Goal: Task Accomplishment & Management: Use online tool/utility

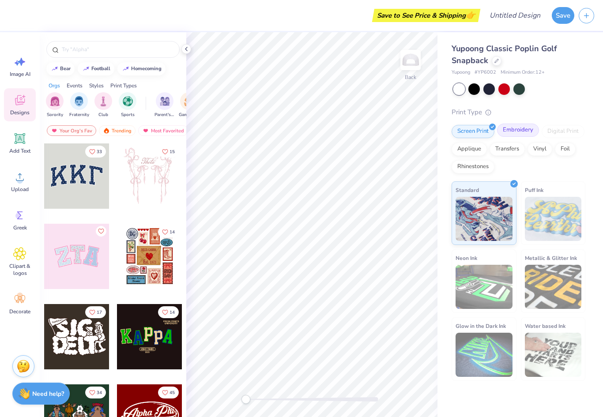
click at [517, 132] on div "Embroidery" at bounding box center [518, 130] width 42 height 13
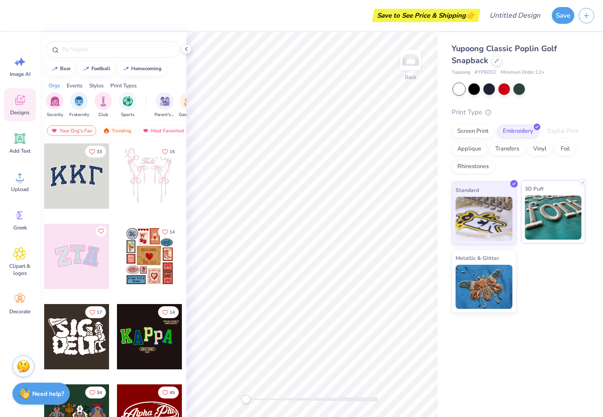
click at [550, 226] on img at bounding box center [553, 218] width 57 height 44
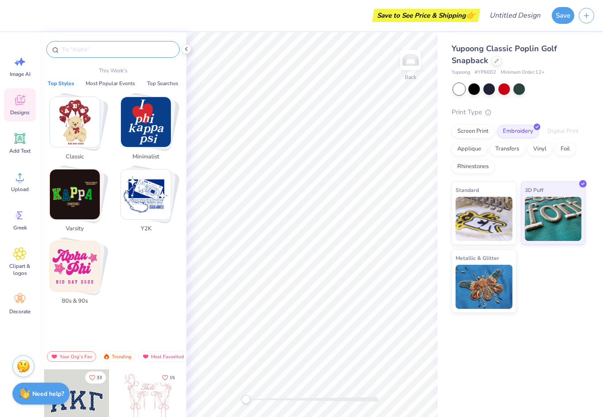
click at [108, 47] on input "text" at bounding box center [117, 49] width 113 height 9
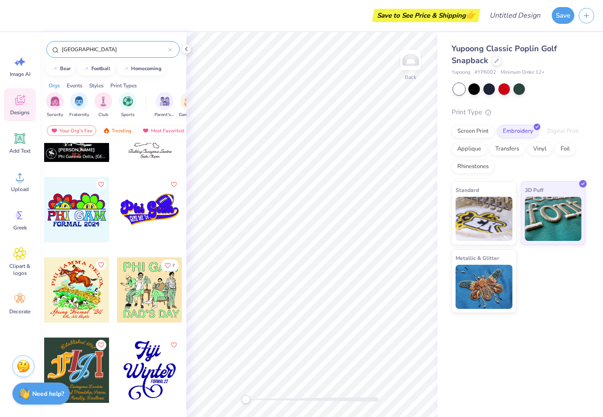
scroll to position [2218, 0]
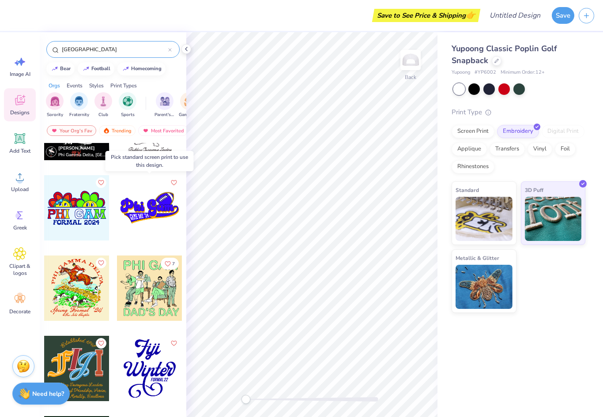
type input "[GEOGRAPHIC_DATA]"
click at [157, 207] on div at bounding box center [149, 207] width 65 height 65
click at [146, 210] on div at bounding box center [84, 207] width 196 height 65
click at [147, 211] on div at bounding box center [149, 207] width 65 height 65
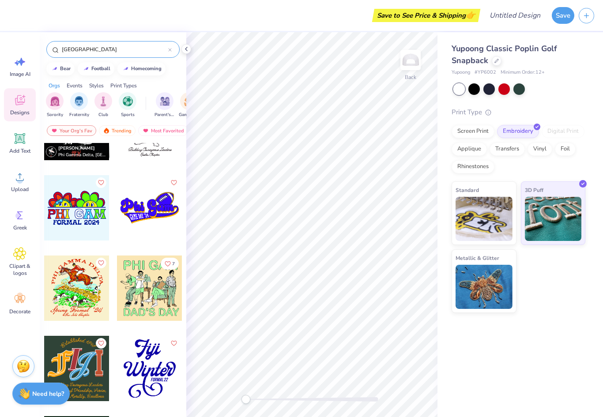
click at [158, 215] on div at bounding box center [149, 207] width 65 height 65
click at [144, 224] on div at bounding box center [149, 207] width 65 height 65
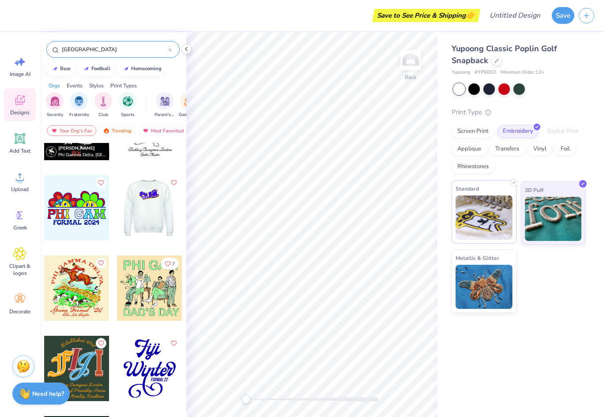
click at [501, 205] on img at bounding box center [484, 218] width 57 height 44
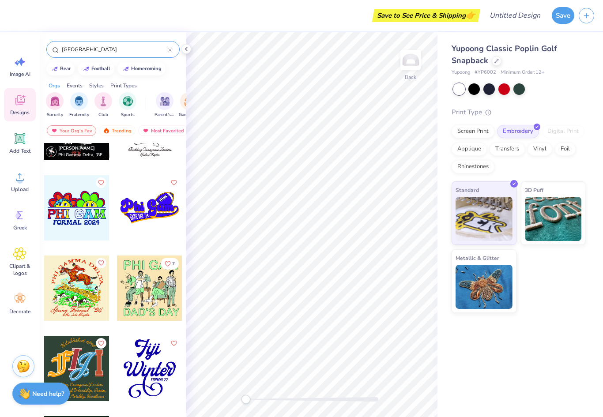
click at [148, 207] on div at bounding box center [149, 207] width 65 height 65
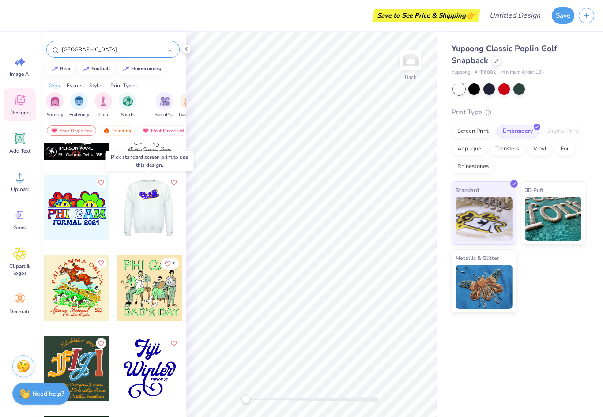
click at [156, 212] on div at bounding box center [149, 207] width 65 height 65
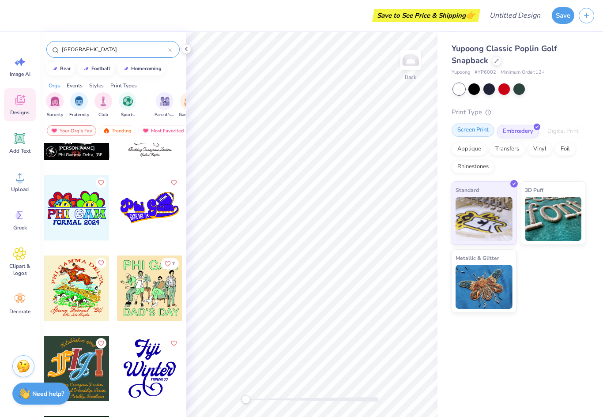
click at [478, 129] on div "Screen Print" at bounding box center [473, 130] width 43 height 13
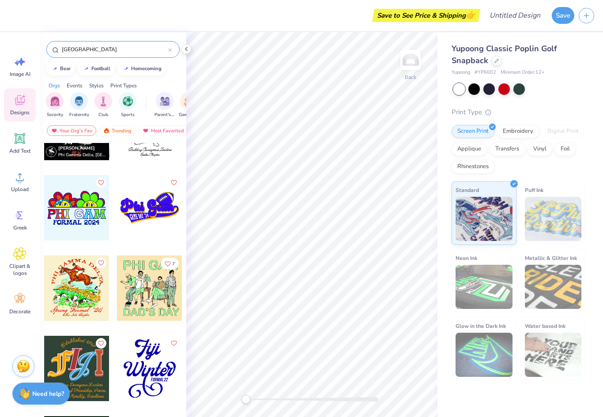
click at [154, 207] on div at bounding box center [149, 207] width 65 height 65
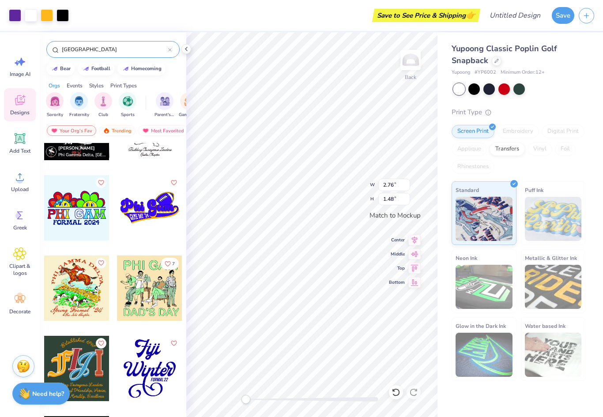
click at [184, 50] on icon at bounding box center [186, 48] width 7 height 7
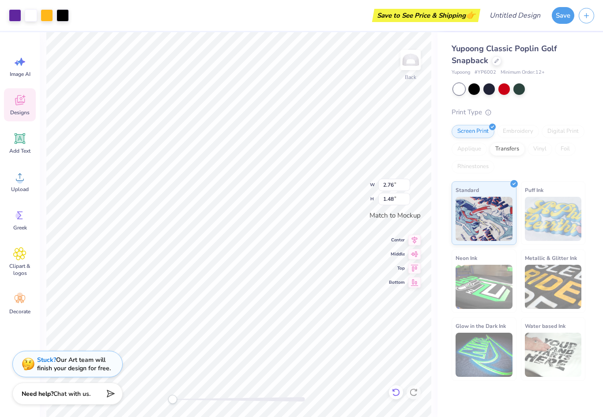
click at [396, 388] on icon at bounding box center [396, 392] width 9 height 9
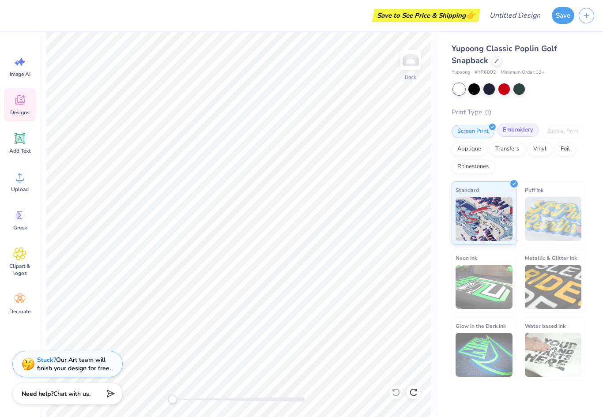
click at [525, 126] on div "Embroidery" at bounding box center [518, 130] width 42 height 13
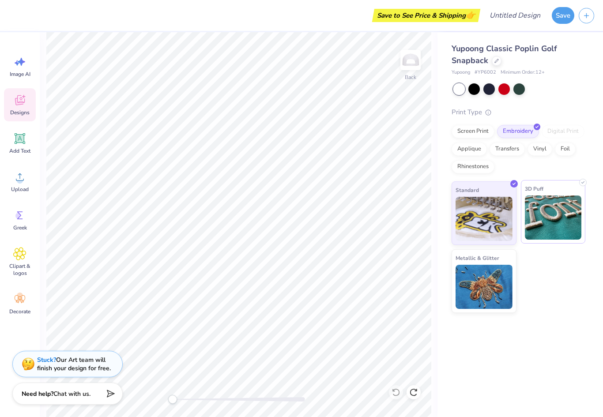
click at [558, 211] on img at bounding box center [553, 218] width 57 height 44
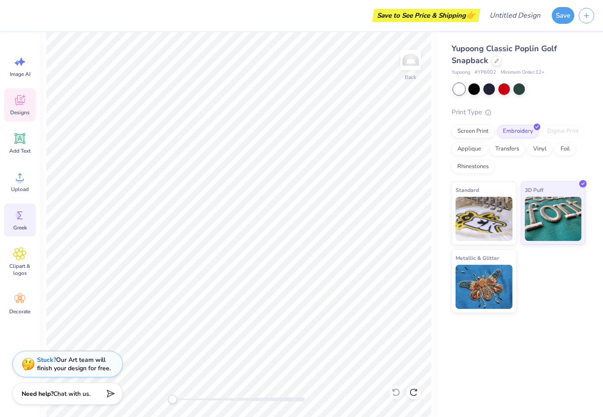
click at [20, 209] on icon at bounding box center [19, 215] width 13 height 13
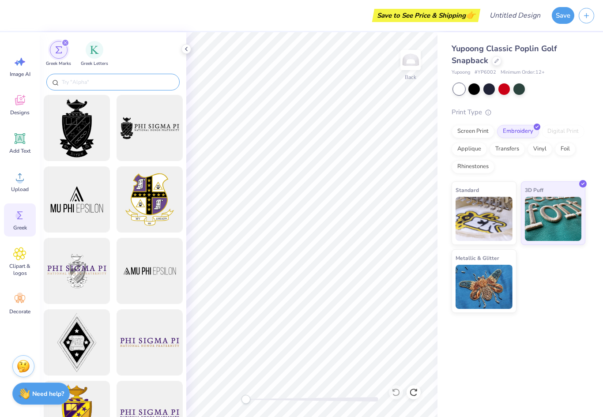
click at [131, 84] on input "text" at bounding box center [117, 82] width 113 height 9
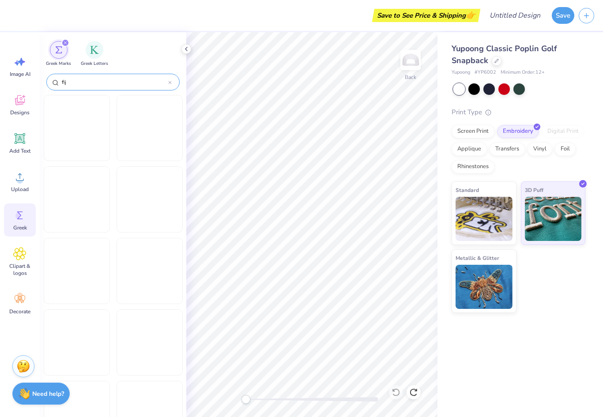
type input "[GEOGRAPHIC_DATA]"
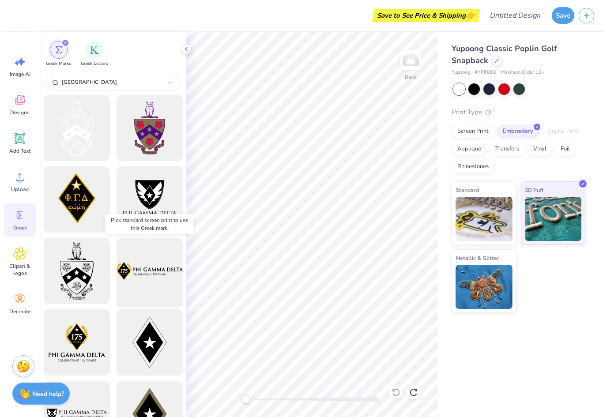
scroll to position [0, 0]
click at [93, 57] on div "filter for Greek Letters" at bounding box center [95, 49] width 18 height 18
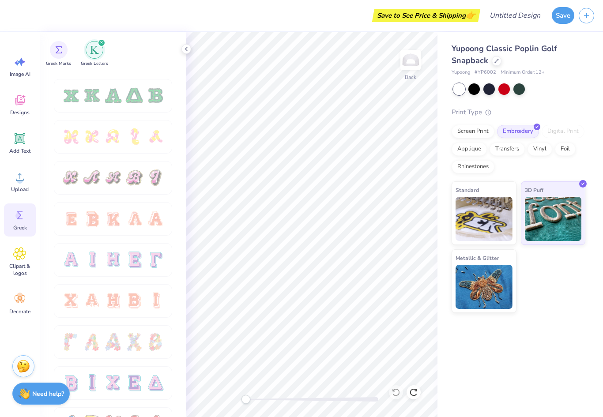
scroll to position [445, 0]
click at [491, 234] on img at bounding box center [484, 218] width 57 height 44
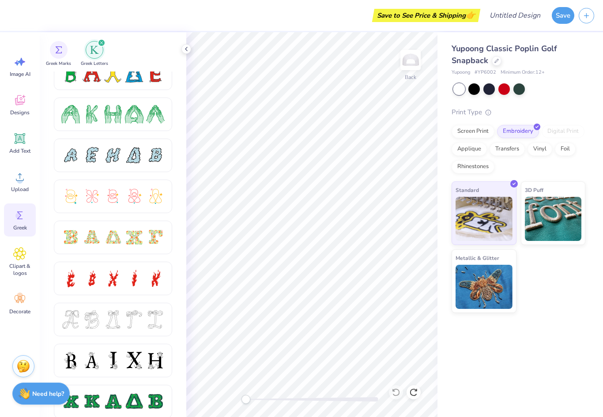
scroll to position [146, 0]
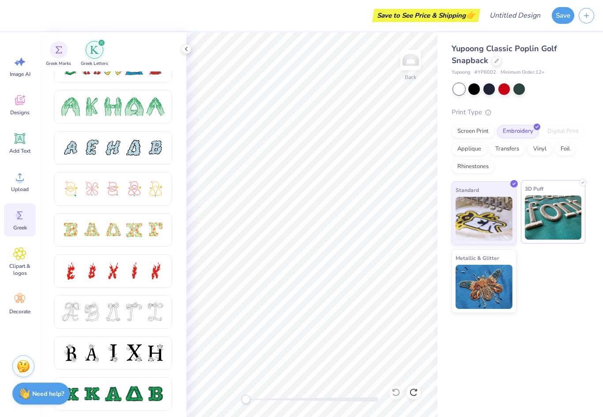
click at [553, 229] on img at bounding box center [553, 218] width 57 height 44
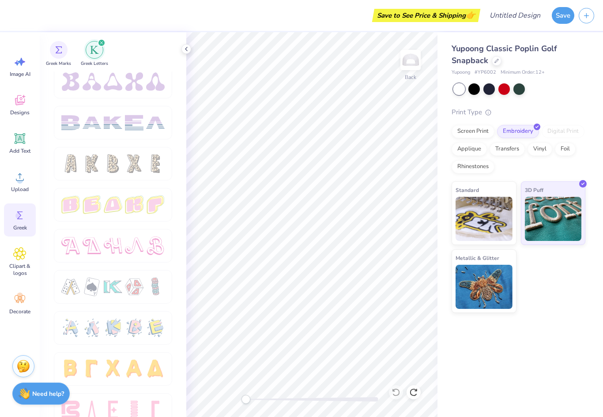
scroll to position [1402, 0]
click at [489, 224] on img at bounding box center [484, 218] width 57 height 44
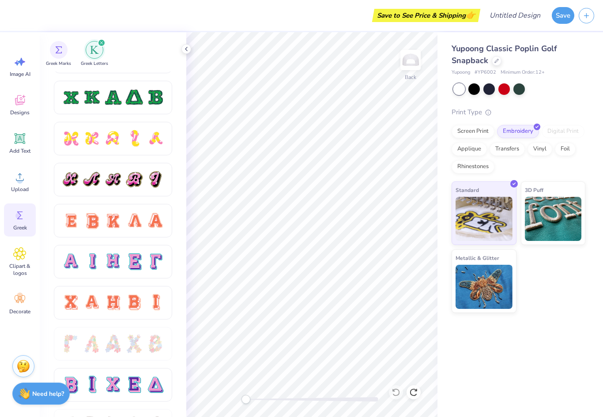
scroll to position [444, 0]
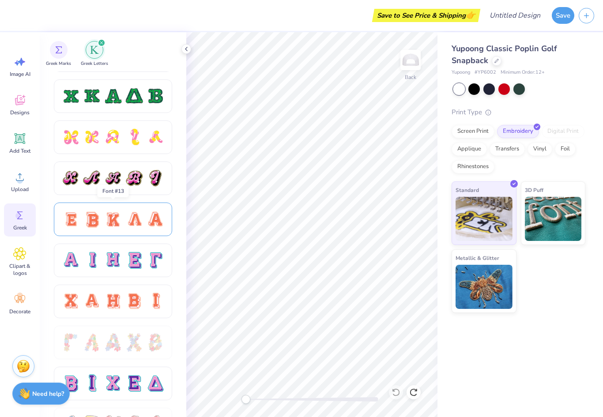
click at [150, 218] on div at bounding box center [155, 219] width 19 height 19
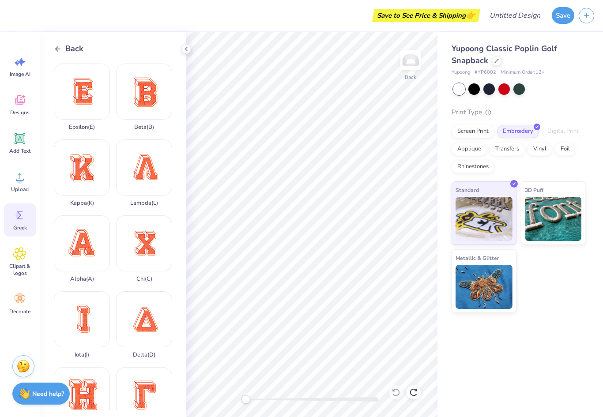
scroll to position [0, 0]
click at [22, 145] on div "Add Text" at bounding box center [20, 143] width 32 height 33
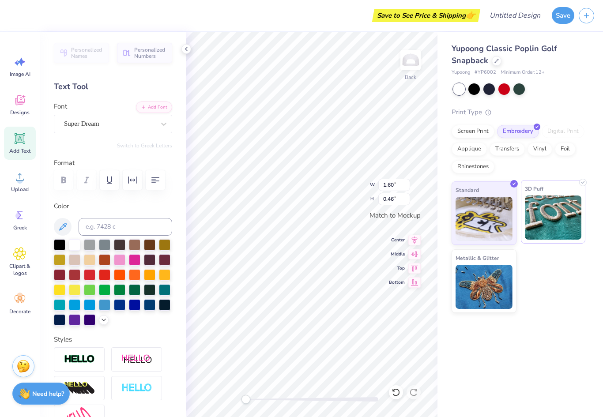
click at [579, 230] on img at bounding box center [553, 218] width 57 height 44
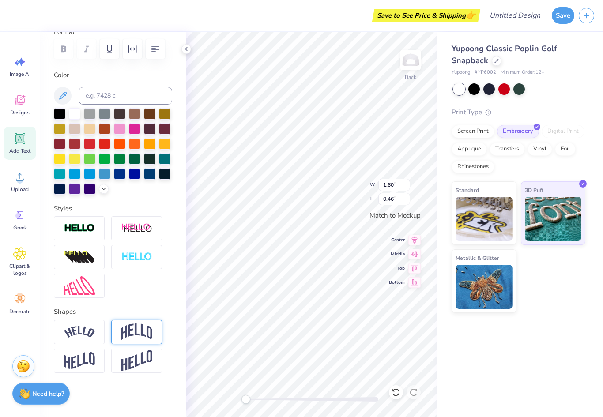
scroll to position [132, 0]
click at [130, 333] on img at bounding box center [136, 332] width 31 height 17
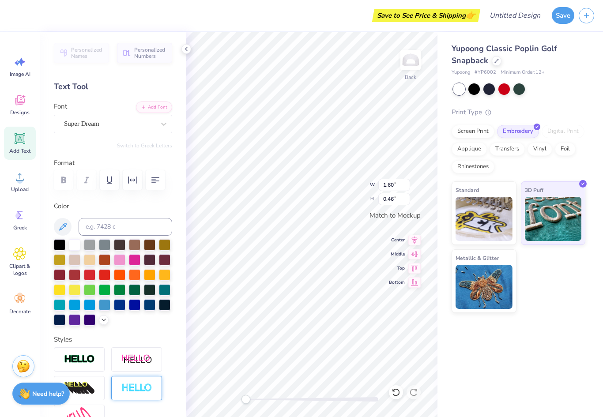
scroll to position [0, 0]
click at [120, 278] on div at bounding box center [119, 273] width 11 height 11
click at [135, 279] on div at bounding box center [134, 273] width 11 height 11
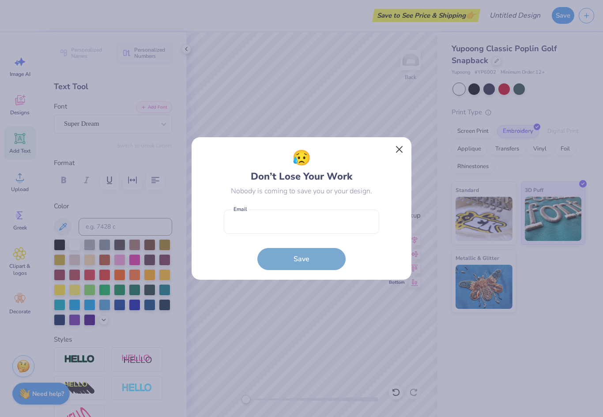
click at [400, 147] on button "Close" at bounding box center [399, 149] width 17 height 17
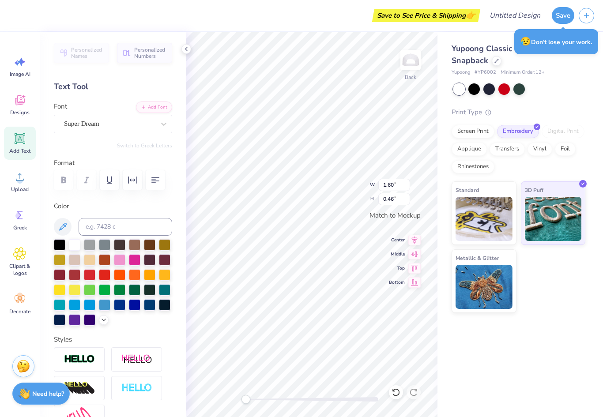
scroll to position [0, 0]
type textarea "BOISE STATE"
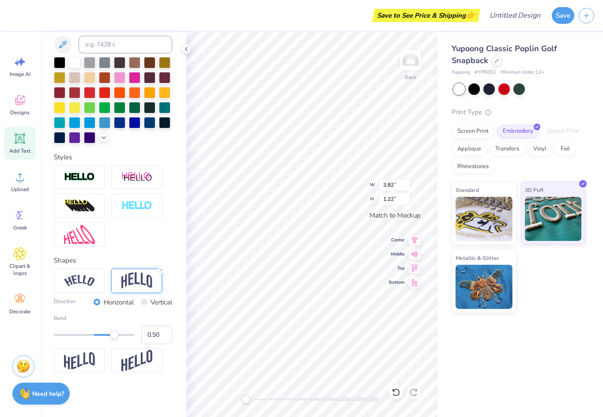
scroll to position [183, 0]
type input "0.23"
type input "0.35"
click at [189, 50] on icon at bounding box center [186, 48] width 7 height 7
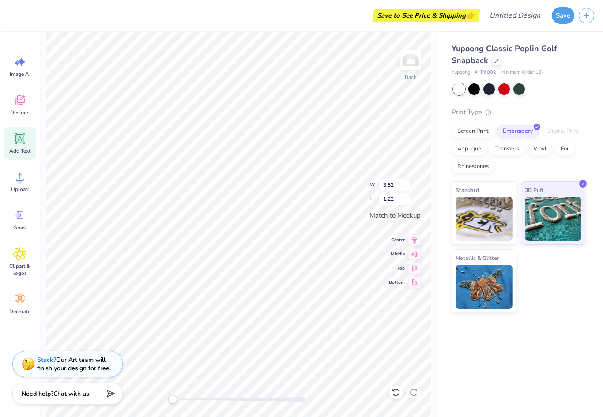
scroll to position [0, 3]
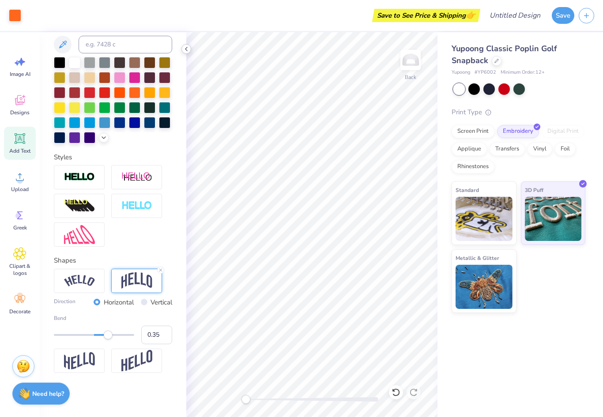
click at [184, 50] on icon at bounding box center [186, 48] width 7 height 7
type input "0.07"
type input "0.22"
click at [189, 49] on icon at bounding box center [186, 48] width 7 height 7
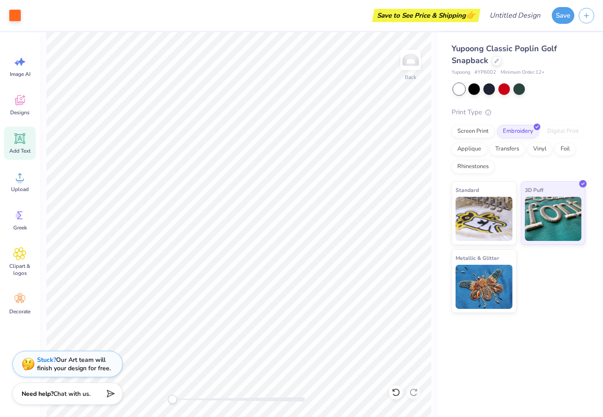
click at [26, 141] on icon at bounding box center [19, 138] width 13 height 13
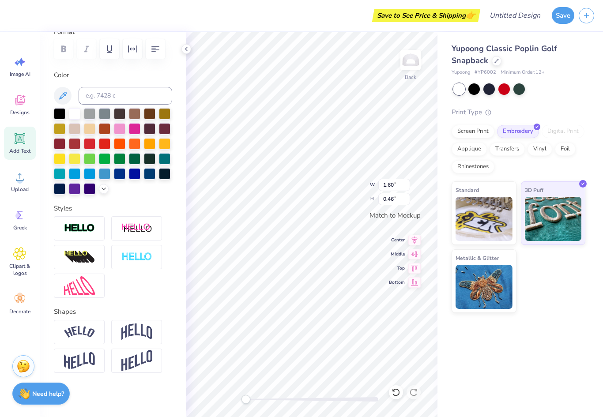
scroll to position [0, 0]
type textarea "[GEOGRAPHIC_DATA]"
